Goal: Information Seeking & Learning: Learn about a topic

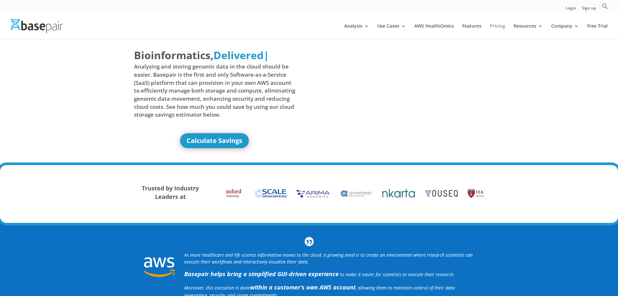
click at [502, 25] on link "Pricing" at bounding box center [497, 31] width 15 height 15
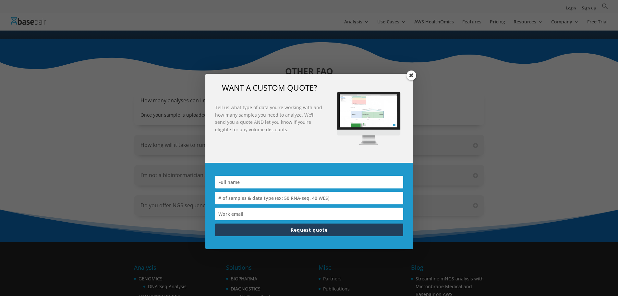
scroll to position [798, 0]
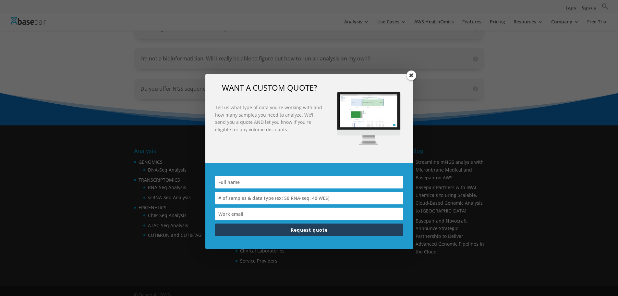
click at [411, 74] on span at bounding box center [412, 75] width 10 height 10
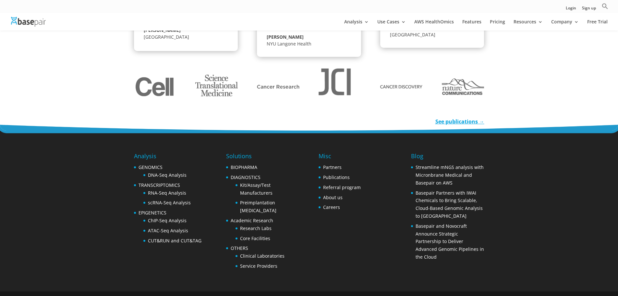
scroll to position [985, 0]
